Goal: Download file/media

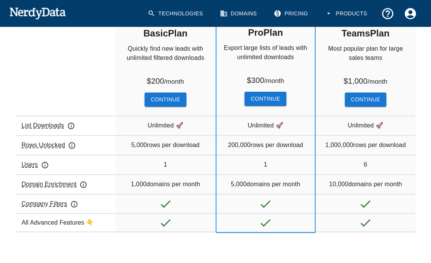
scroll to position [171, 0]
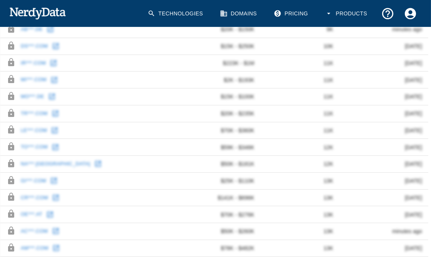
scroll to position [385, 0]
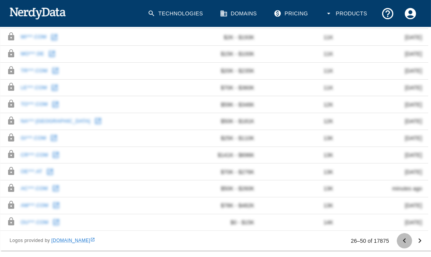
click at [406, 241] on icon "Go to previous page" at bounding box center [403, 240] width 9 height 9
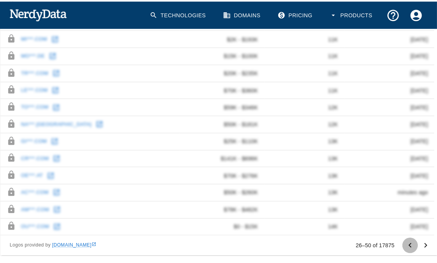
scroll to position [0, 0]
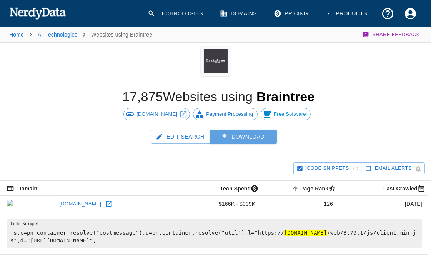
click at [265, 137] on button "Download" at bounding box center [243, 136] width 67 height 14
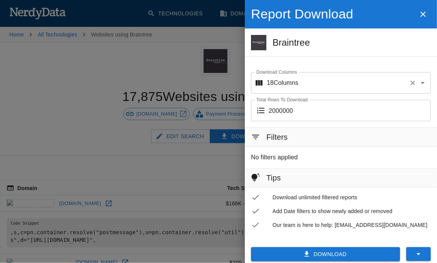
click at [298, 87] on input "Download Columns" at bounding box center [352, 83] width 108 height 15
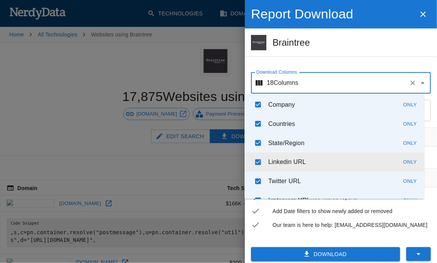
scroll to position [246, 0]
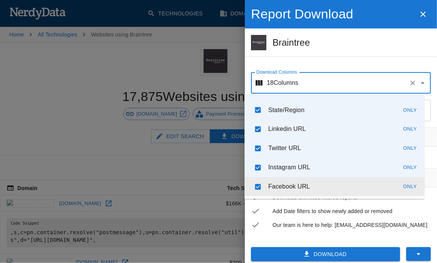
click at [258, 189] on input "checkbox" at bounding box center [258, 186] width 15 height 15
checkbox input "false"
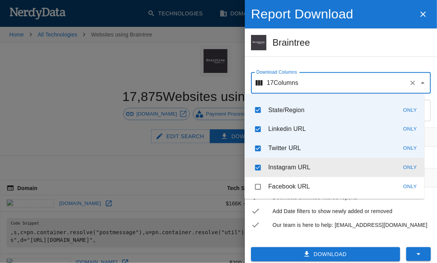
click at [255, 170] on input "checkbox" at bounding box center [258, 167] width 15 height 15
checkbox input "false"
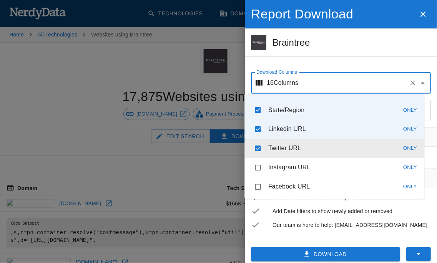
click at [257, 147] on input "checkbox" at bounding box center [258, 148] width 15 height 15
checkbox input "false"
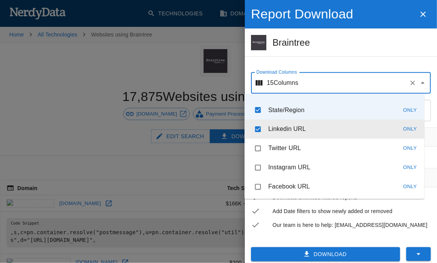
click at [257, 128] on input "checkbox" at bounding box center [258, 129] width 15 height 15
checkbox input "false"
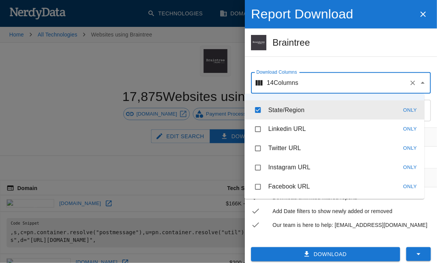
click at [258, 113] on input "checkbox" at bounding box center [258, 110] width 15 height 15
checkbox input "false"
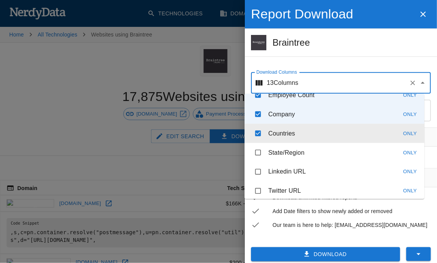
scroll to position [161, 0]
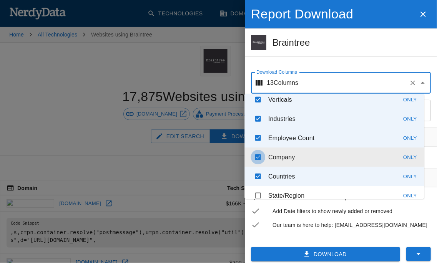
click at [260, 157] on input "checkbox" at bounding box center [258, 157] width 15 height 15
checkbox input "false"
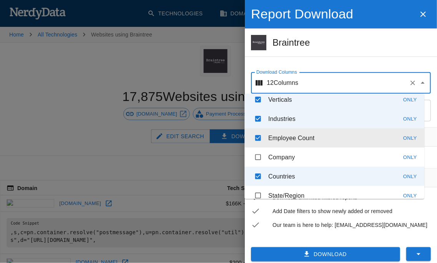
click at [259, 138] on input "checkbox" at bounding box center [258, 138] width 15 height 15
checkbox input "false"
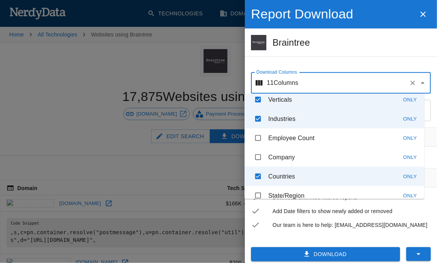
scroll to position [118, 0]
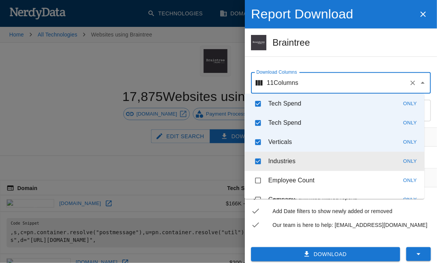
click at [254, 164] on input "checkbox" at bounding box center [258, 161] width 15 height 15
checkbox input "false"
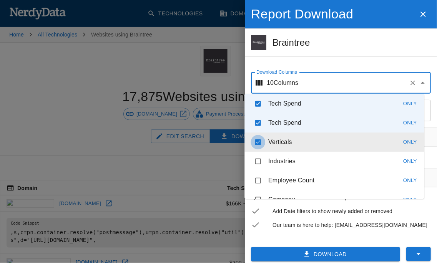
click at [253, 143] on input "checkbox" at bounding box center [258, 142] width 15 height 15
checkbox input "false"
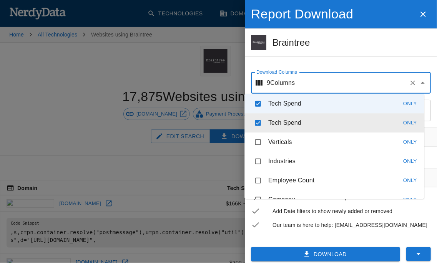
click at [257, 127] on input "checkbox" at bounding box center [258, 123] width 15 height 15
checkbox input "false"
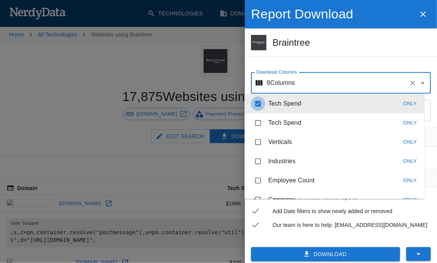
click at [258, 103] on input "checkbox" at bounding box center [258, 103] width 15 height 15
checkbox input "false"
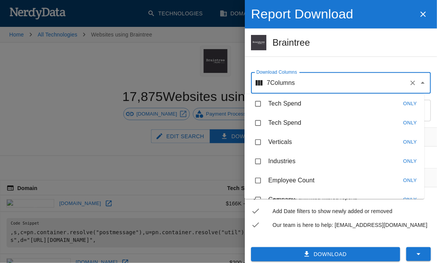
scroll to position [75, 0]
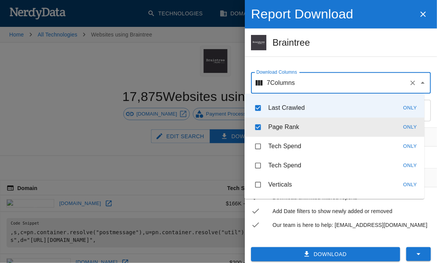
click at [257, 132] on input "checkbox" at bounding box center [258, 127] width 15 height 15
checkbox input "false"
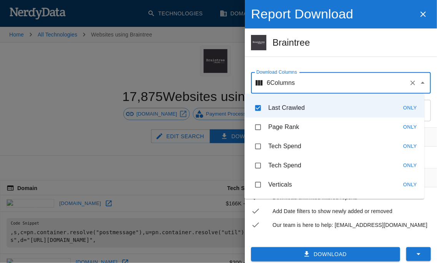
scroll to position [0, 0]
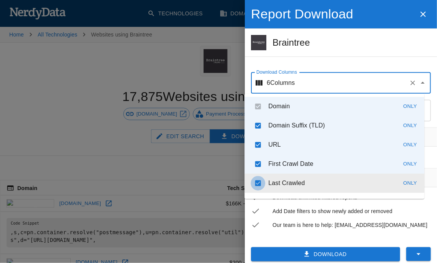
click at [260, 183] on input "checkbox" at bounding box center [258, 183] width 15 height 15
checkbox input "false"
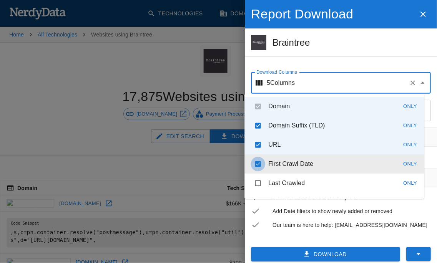
click at [260, 170] on input "checkbox" at bounding box center [258, 164] width 15 height 15
checkbox input "false"
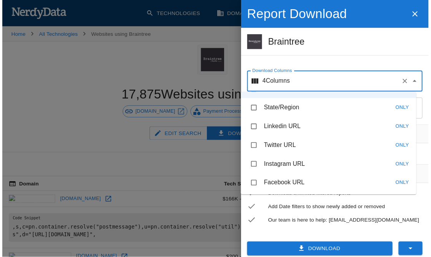
scroll to position [4, 0]
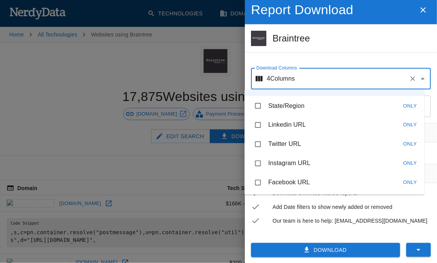
click at [303, 248] on icon "button" at bounding box center [307, 250] width 8 height 8
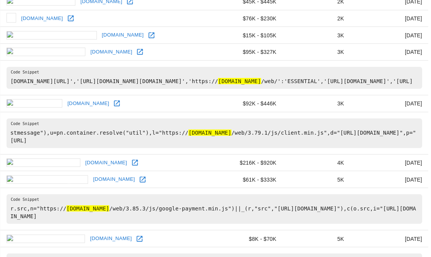
scroll to position [1242, 0]
